Goal: Check status

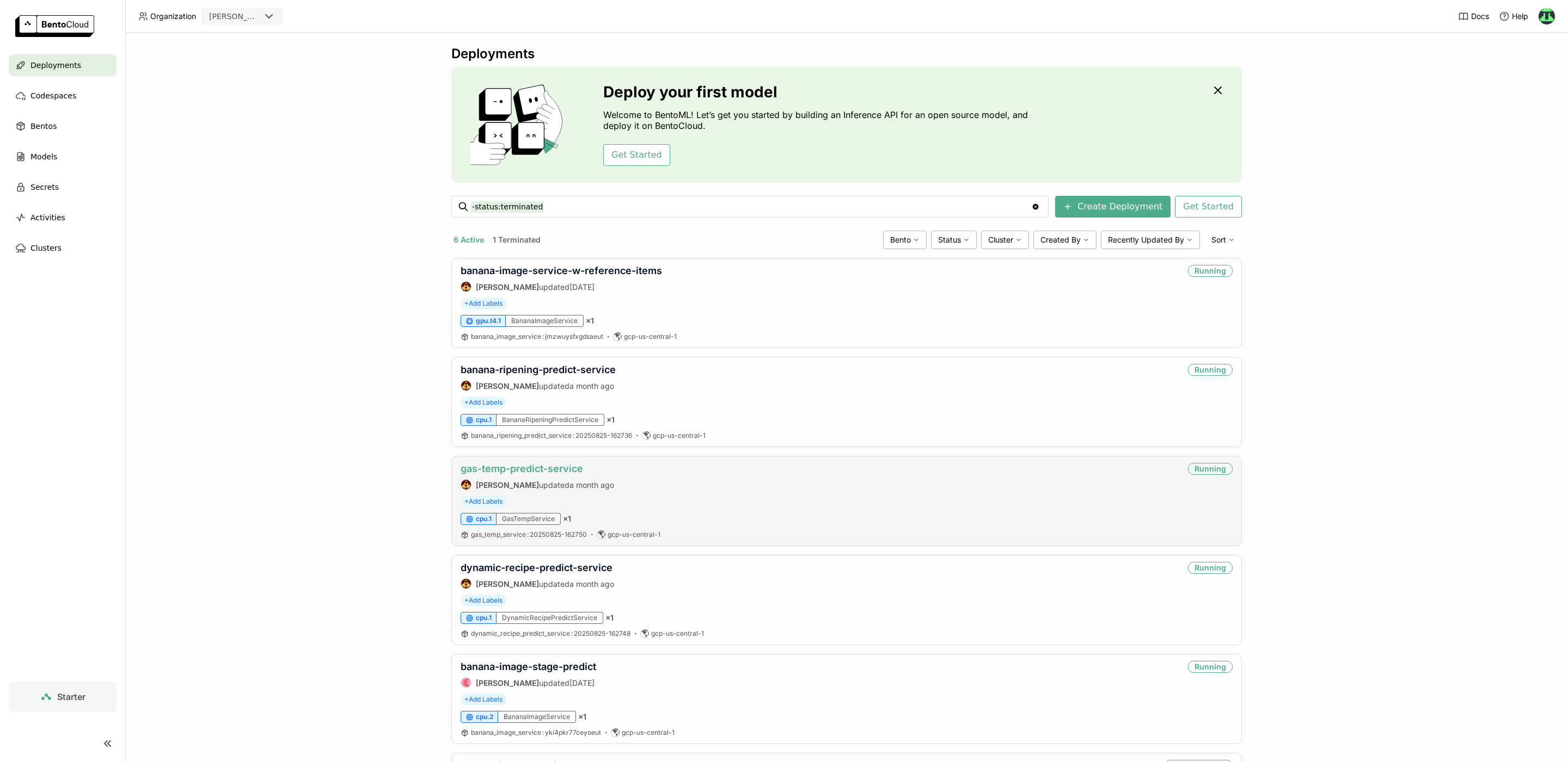
click at [524, 467] on link "gas-temp-predict-service" at bounding box center [522, 468] width 122 height 11
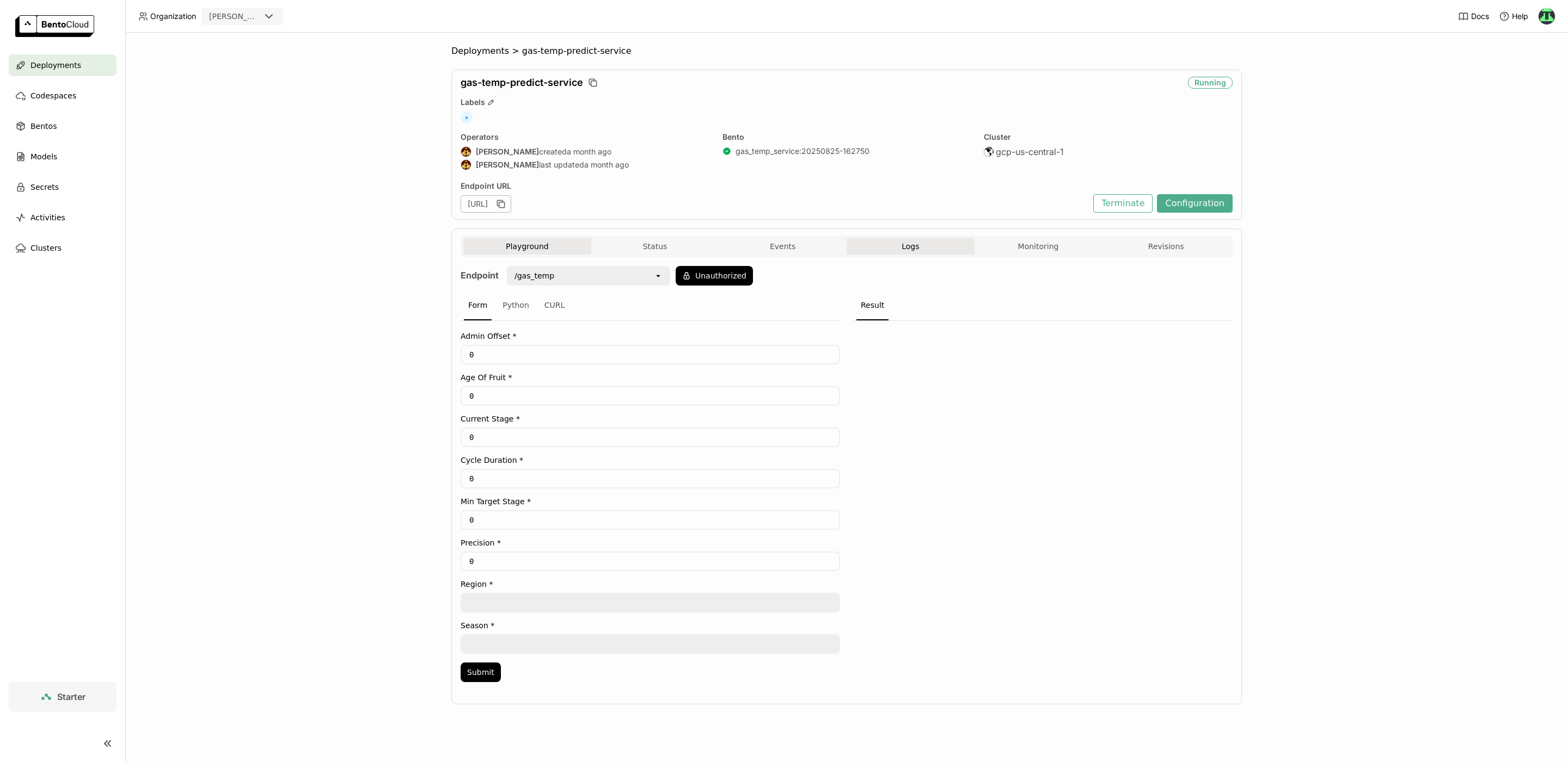
click at [913, 242] on span "Logs" at bounding box center [910, 246] width 17 height 10
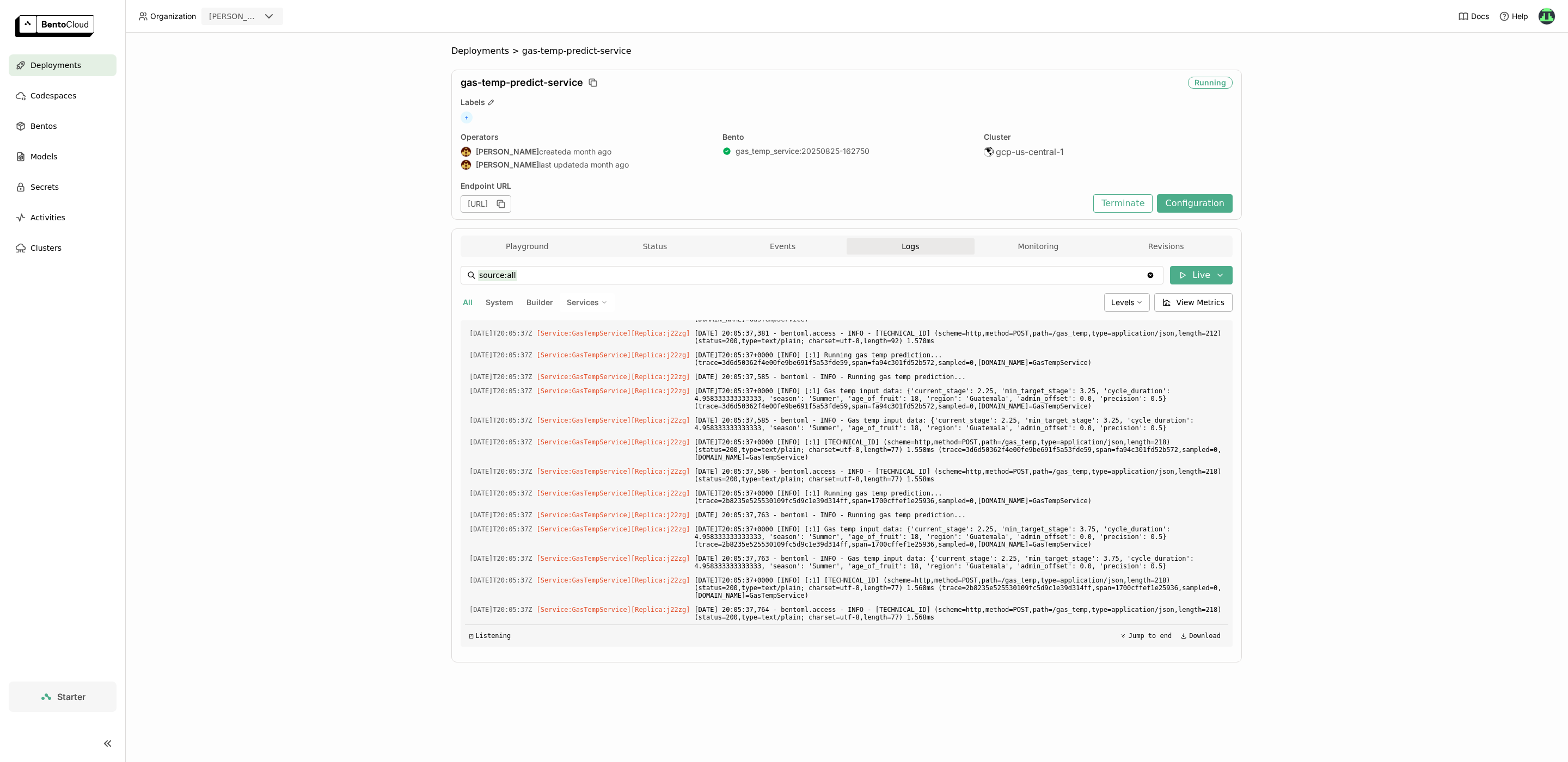
scroll to position [2322, 0]
click at [723, 275] on input "source:all" at bounding box center [812, 275] width 668 height 17
paste input
paste input "iemyy57ezamqffgvgav2bsfs"
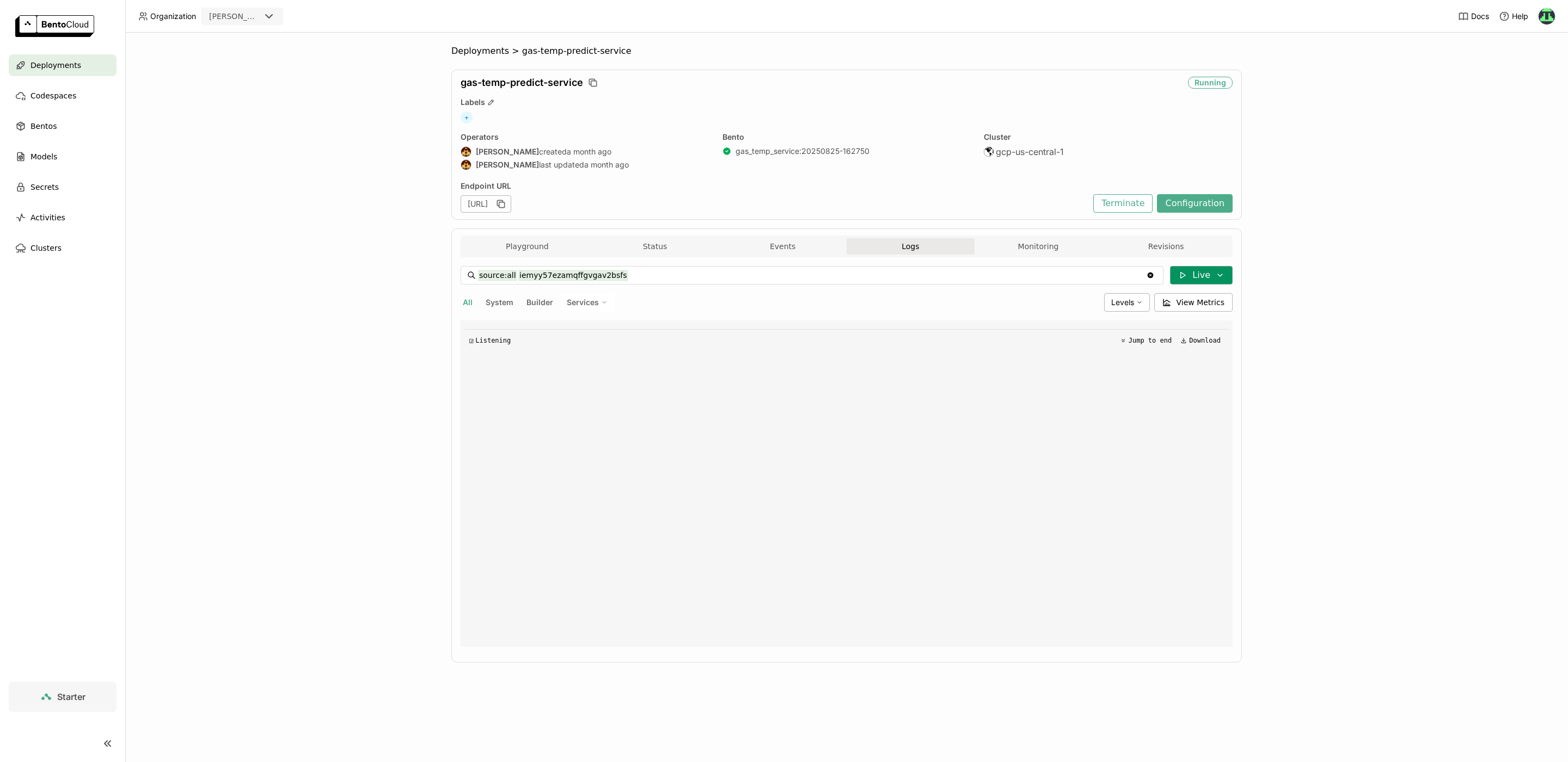
click at [1226, 274] on button "Live" at bounding box center [1201, 275] width 62 height 19
click at [1138, 311] on button "Time / Date Range" at bounding box center [1140, 316] width 183 height 19
click at [1371, 385] on div "Deployments > gas-temp-predict-service gas-temp-predict-service Running Labels …" at bounding box center [846, 397] width 1442 height 729
click at [522, 274] on input "source:all iemyy57ezamqffgvgav2bsfs" at bounding box center [745, 275] width 534 height 17
click at [542, 274] on input "source:all iemyy57ezamqffgvgav2bsfs" at bounding box center [745, 275] width 534 height 17
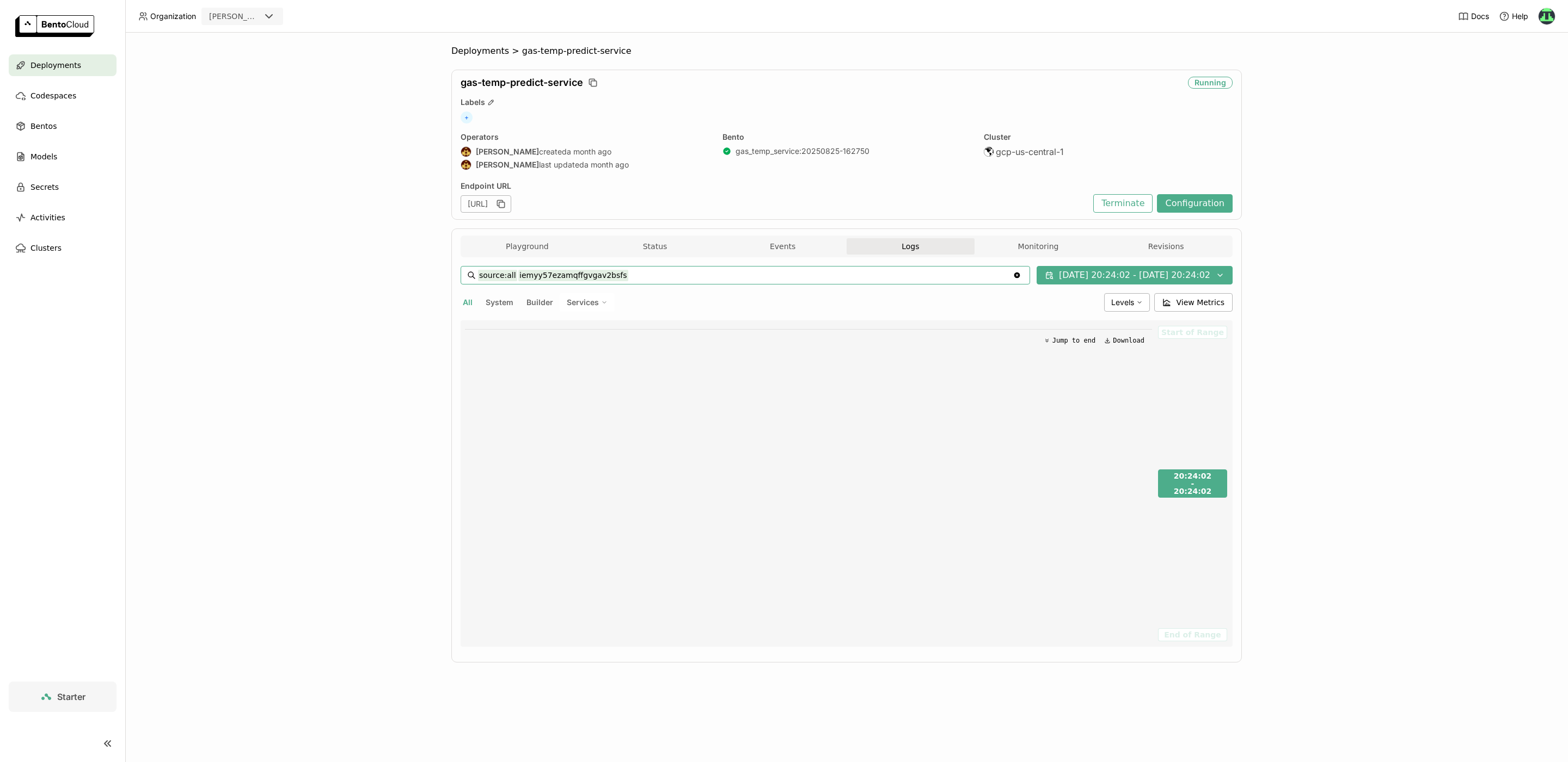
click at [542, 274] on input "source:all iemyy57ezamqffgvgav2bsfs" at bounding box center [745, 275] width 534 height 17
type input "source:all"
paste input "iemyy57ezamqffgvgav2bsfs"
click at [540, 272] on input "source:all iemyy57ezamqffgvgav2bsfs" at bounding box center [745, 275] width 534 height 17
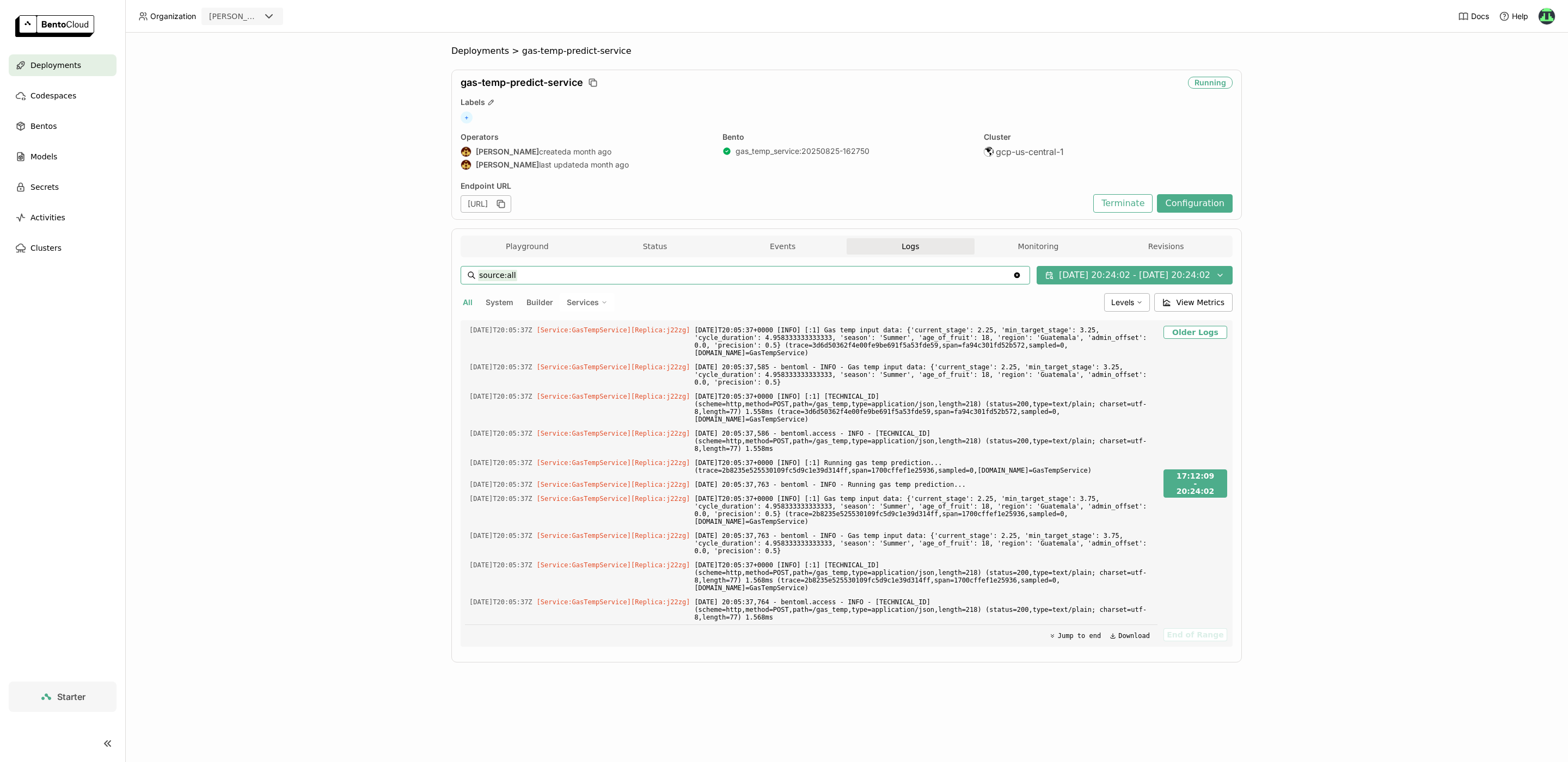
scroll to position [31121, 0]
click at [1133, 299] on span "Levels" at bounding box center [1122, 302] width 23 height 9
click at [1081, 409] on div "Error" at bounding box center [1084, 408] width 118 height 13
type input "source:all level:error"
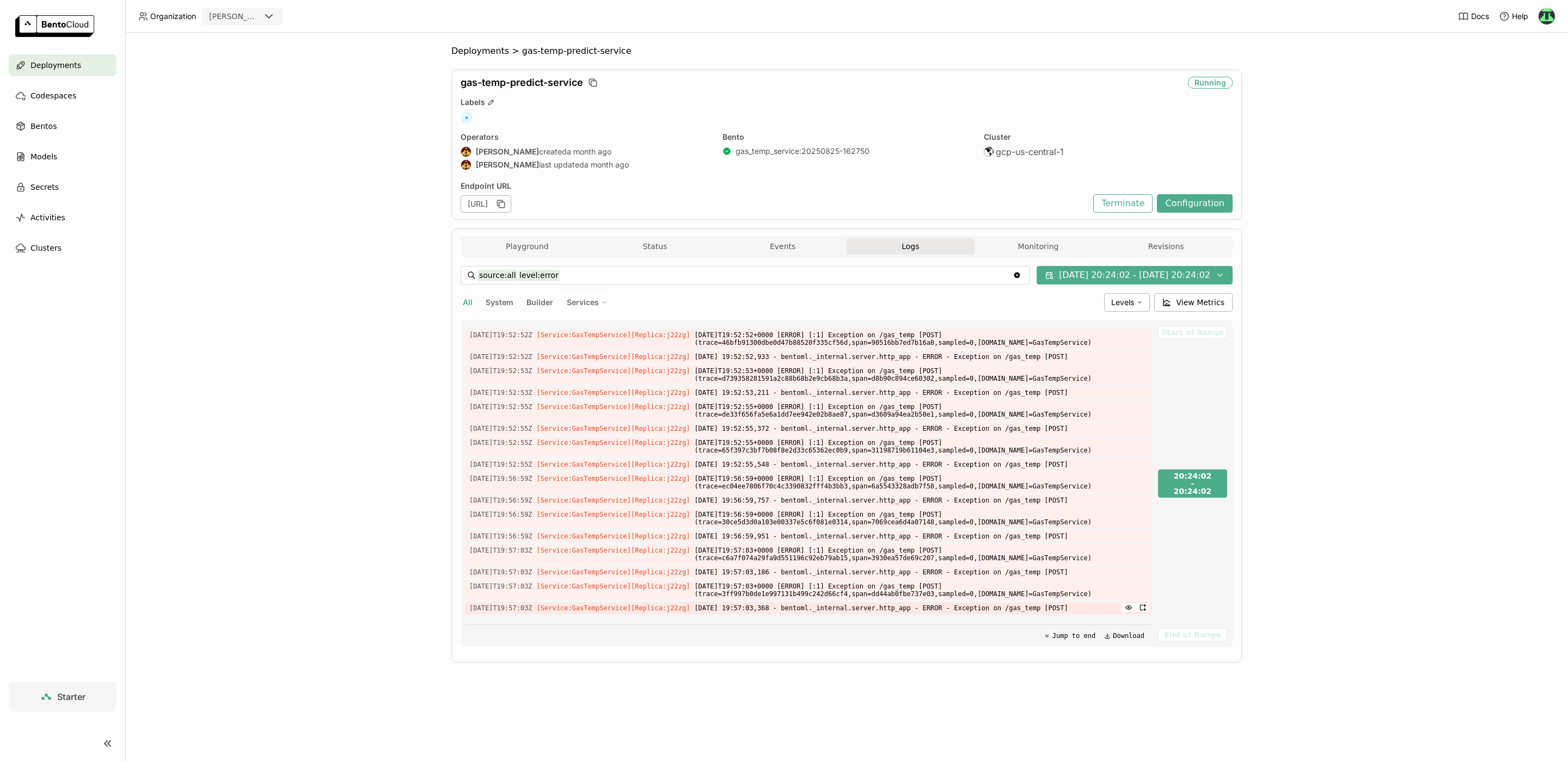
click at [901, 611] on span "[DATE] 19:57:03,368 - bentoml._internal.server.http_app - ERROR - Exception on …" at bounding box center [921, 609] width 453 height 12
click at [1132, 607] on icon "button" at bounding box center [1128, 607] width 7 height 7
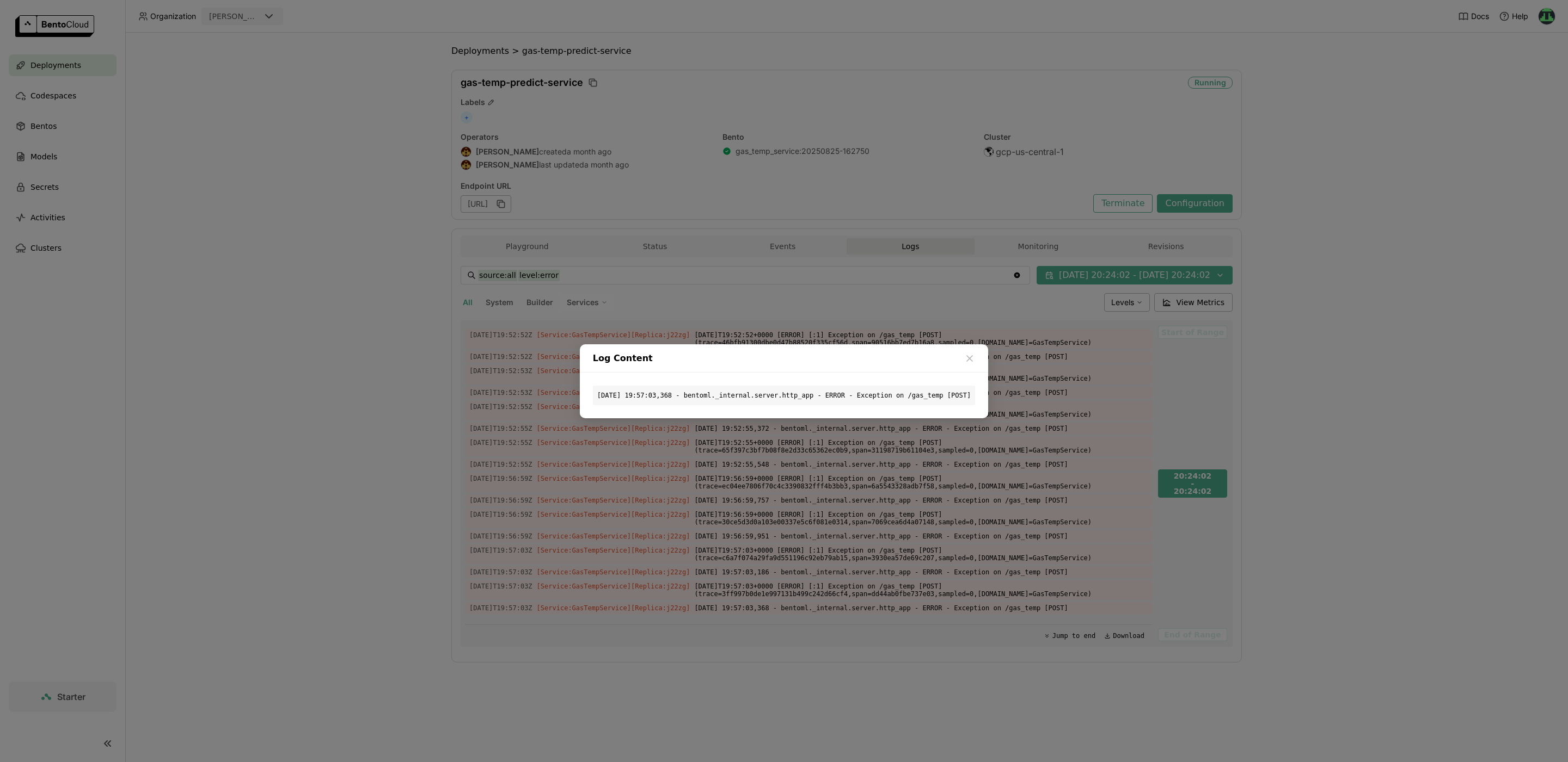
click at [879, 543] on div "Log Content [DATE] 19:57:03,368 - bentoml._internal.server.http_app - ERROR - E…" at bounding box center [784, 381] width 1568 height 762
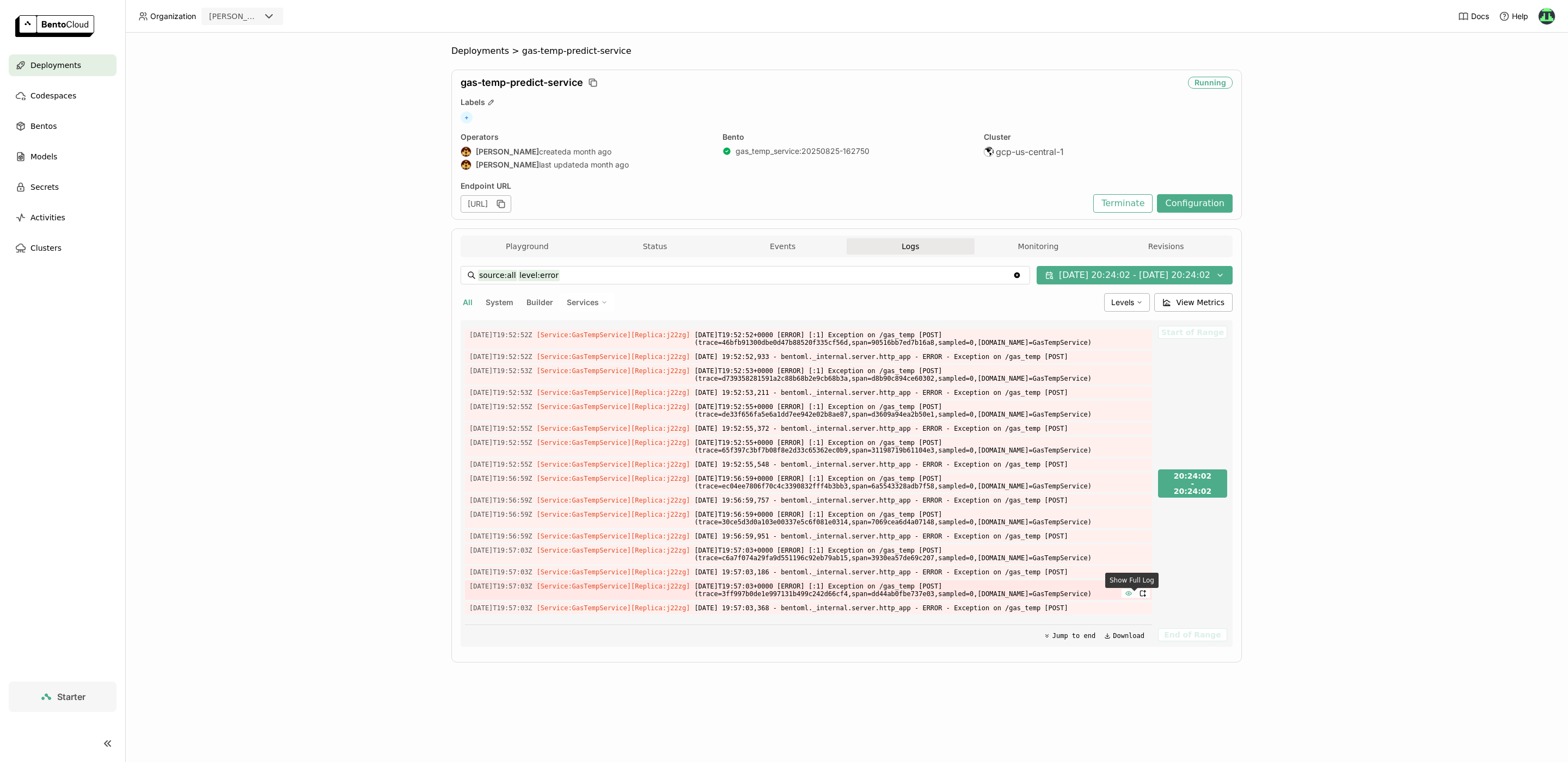
click at [1132, 593] on icon "button" at bounding box center [1128, 593] width 7 height 7
click at [1014, 521] on div "Log Content [DATE]T19:57:03+0000 [ERROR] [:1] Exception on /gas_temp [POST] (tr…" at bounding box center [784, 381] width 1568 height 762
click at [755, 248] on button "Events" at bounding box center [782, 246] width 128 height 17
